Goal: Information Seeking & Learning: Learn about a topic

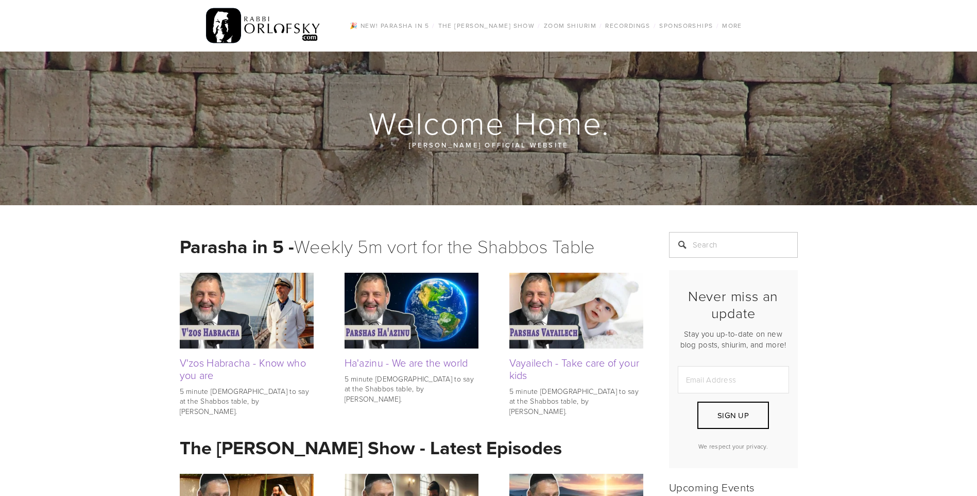
click at [284, 299] on img at bounding box center [247, 310] width 134 height 75
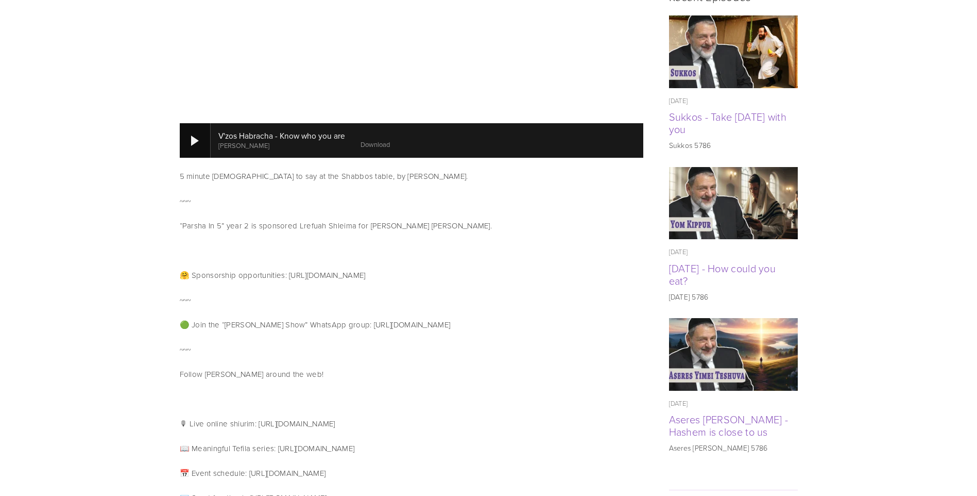
click at [194, 142] on div at bounding box center [195, 141] width 8 height 10
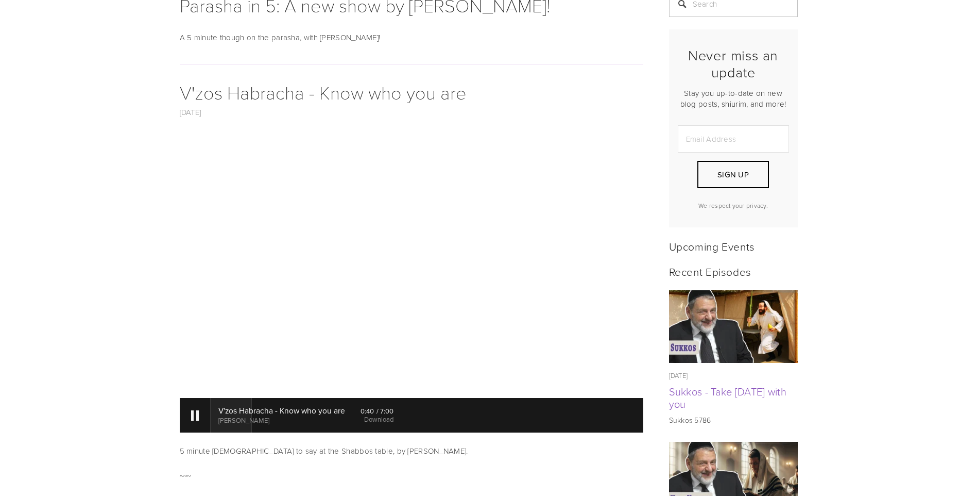
scroll to position [309, 0]
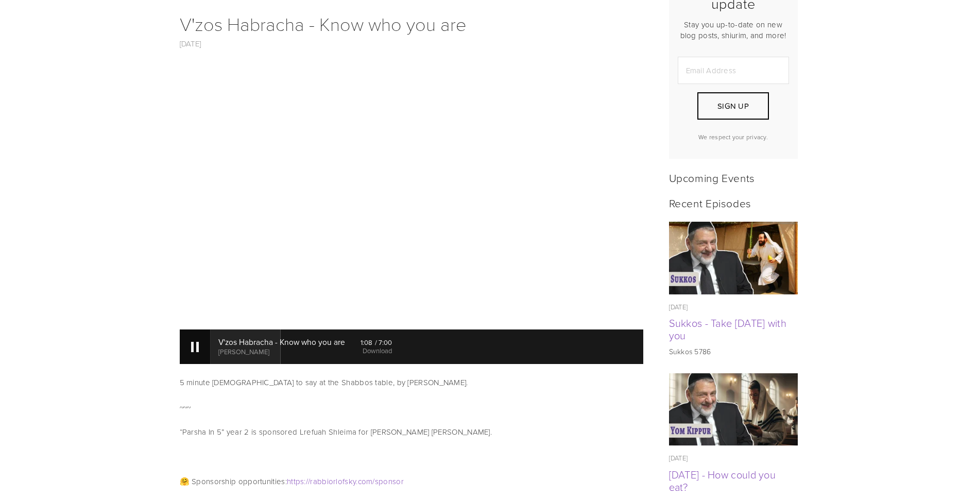
click at [192, 342] on div at bounding box center [195, 347] width 8 height 10
